Goal: Find specific page/section: Find specific page/section

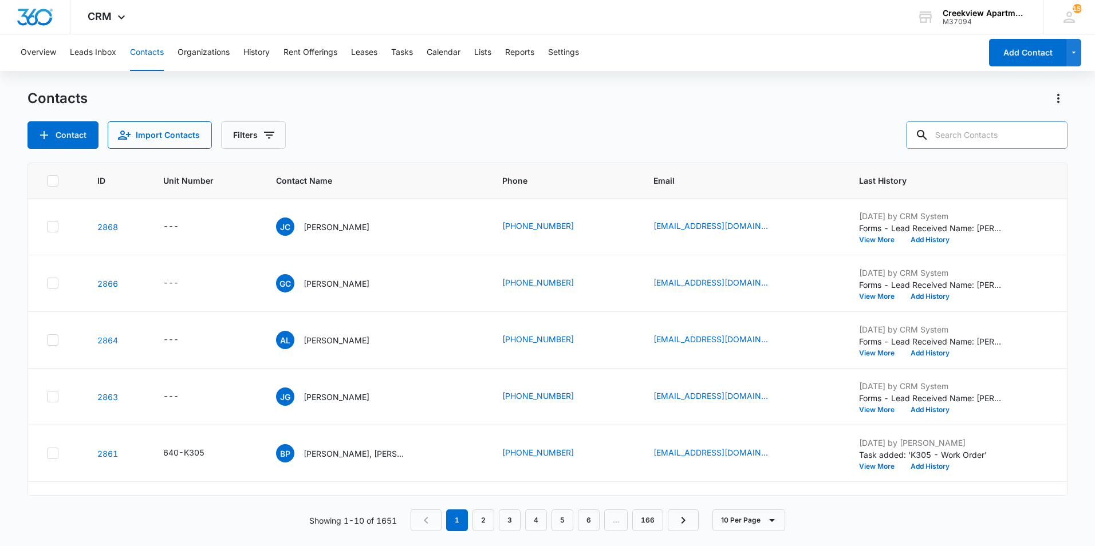
click at [968, 139] on input "text" at bounding box center [986, 134] width 161 height 27
type input "n105"
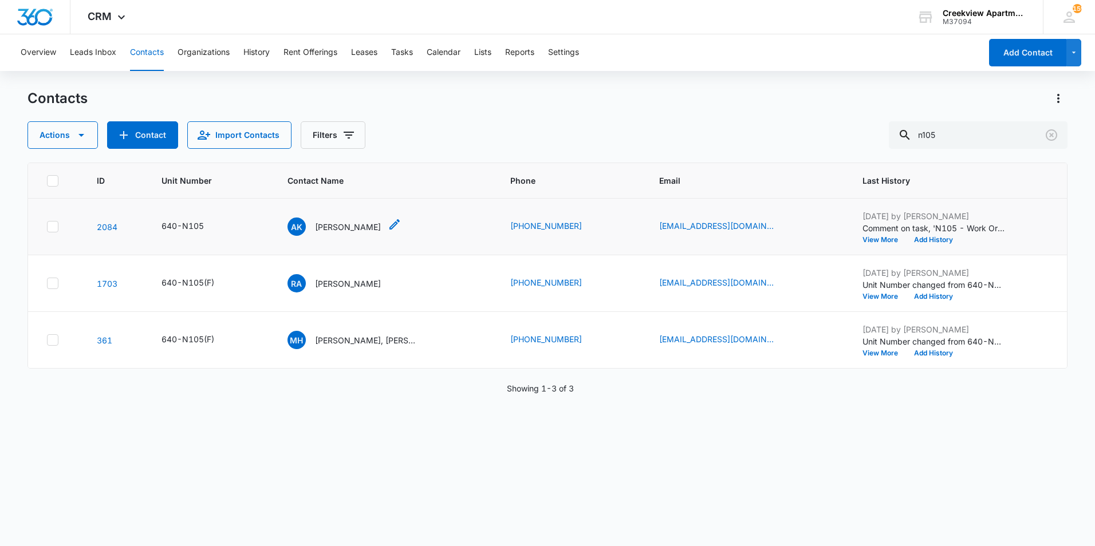
click at [338, 227] on p "[PERSON_NAME]" at bounding box center [348, 227] width 66 height 12
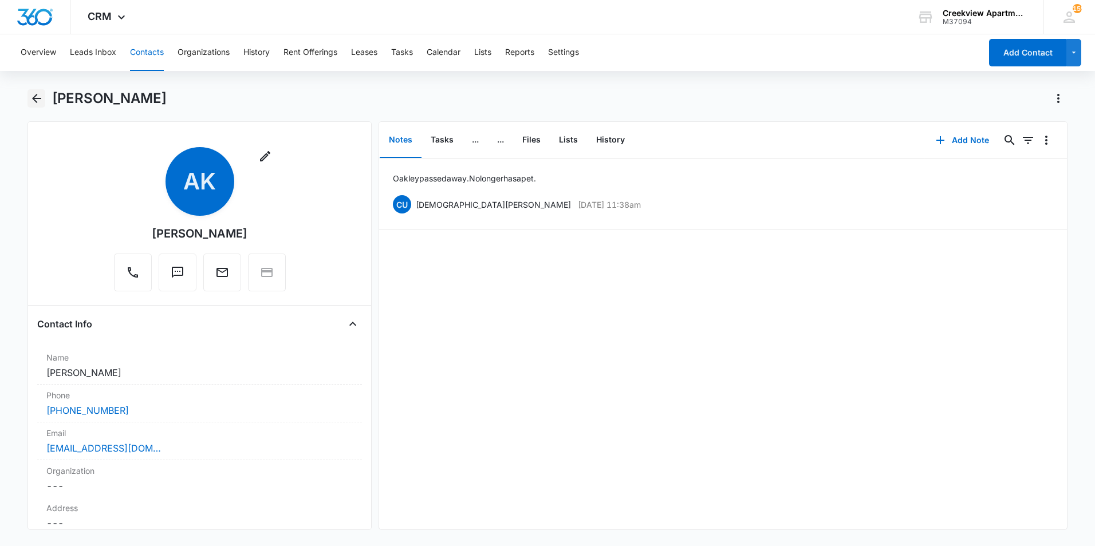
click at [27, 97] on main "[PERSON_NAME] Remove AK [PERSON_NAME] Contact Info Name Cancel Save Changes [PE…" at bounding box center [547, 316] width 1095 height 455
click at [37, 100] on icon "Back" at bounding box center [37, 99] width 14 height 14
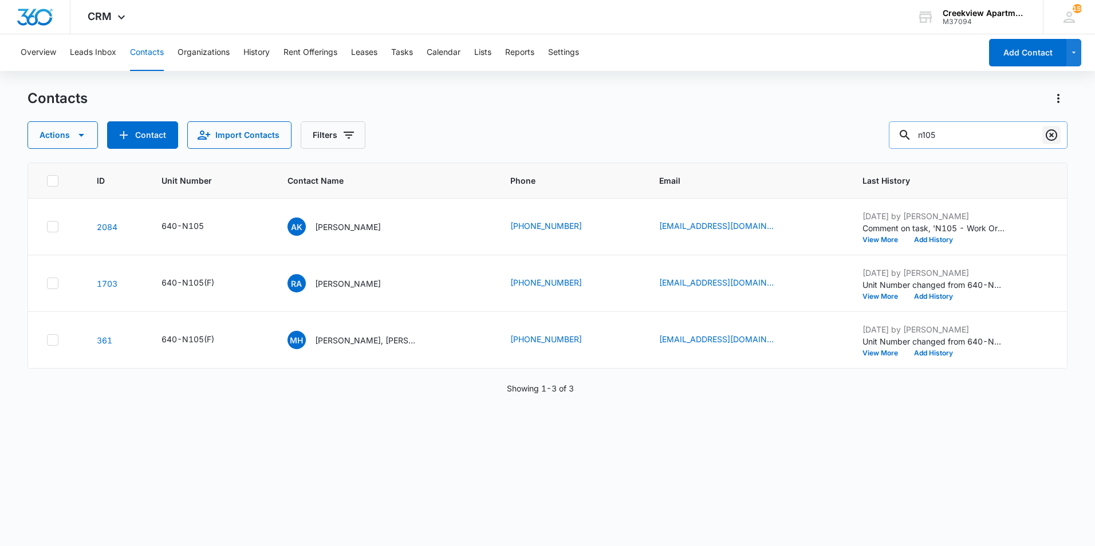
click at [1060, 130] on button "Clear" at bounding box center [1051, 135] width 18 height 18
